Goal: Transaction & Acquisition: Purchase product/service

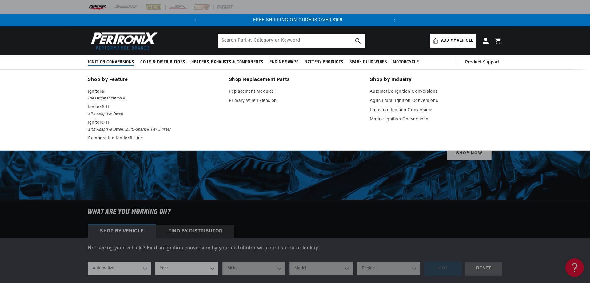
scroll to position [0, 186]
click at [394, 91] on link "Automotive Ignition Conversions" at bounding box center [436, 91] width 133 height 7
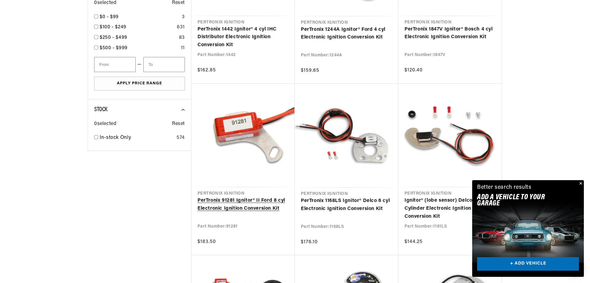
scroll to position [0, 186]
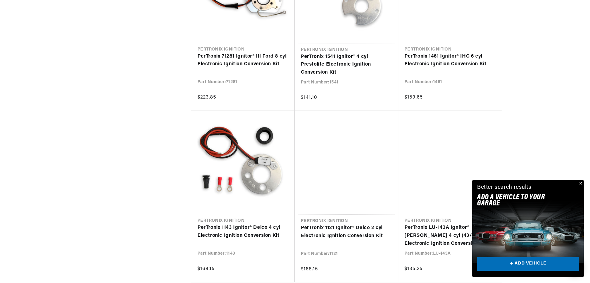
scroll to position [1292, 0]
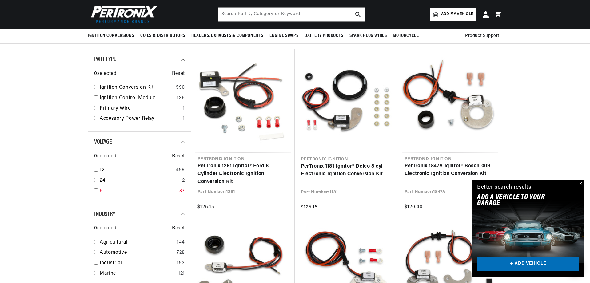
click at [94, 191] on input "checkbox" at bounding box center [96, 190] width 4 height 4
checkbox input "true"
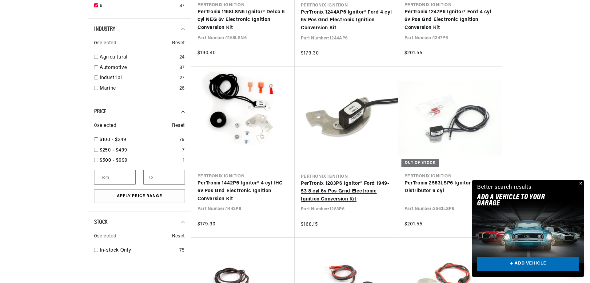
click at [345, 189] on link "PerTronix 1283P6 Ignitor® Ford 1949-53 8 cyl 6v Pos Grnd Electronic Ignition Co…" at bounding box center [346, 192] width 91 height 24
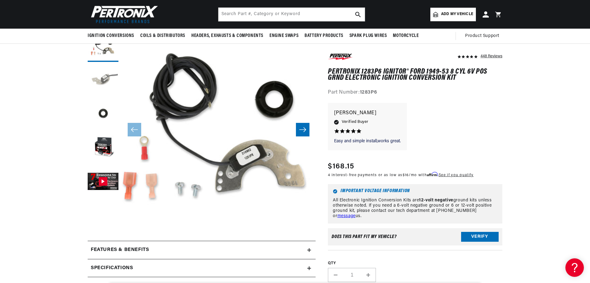
click at [105, 81] on button "Load image 2 in gallery view" at bounding box center [103, 80] width 31 height 31
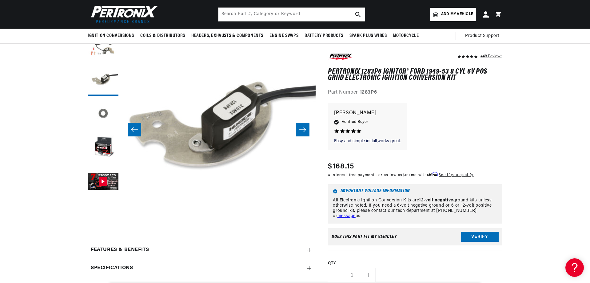
click at [104, 116] on button "Load image 3 in gallery view" at bounding box center [103, 114] width 31 height 31
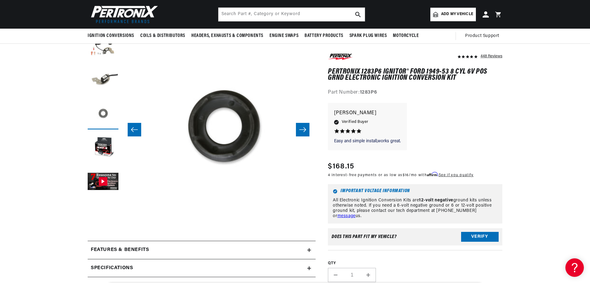
scroll to position [0, 388]
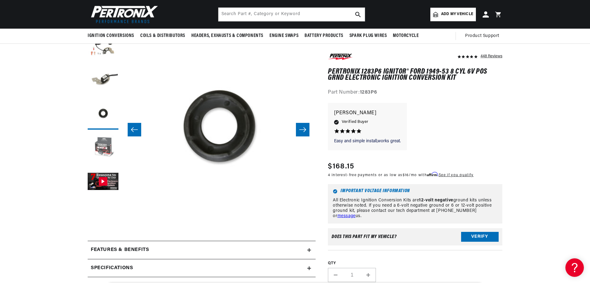
click at [105, 147] on button "Load image 4 in gallery view" at bounding box center [103, 148] width 31 height 31
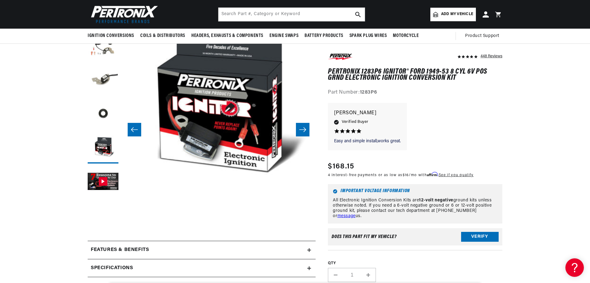
scroll to position [0, 186]
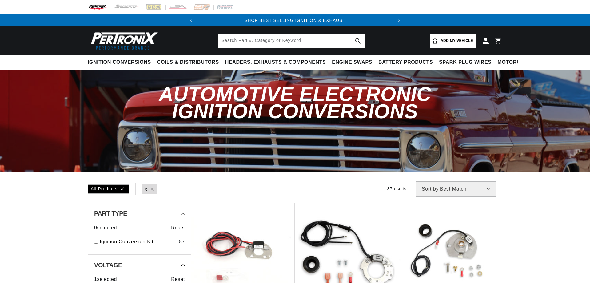
scroll to position [308, 0]
